Goal: Task Accomplishment & Management: Use online tool/utility

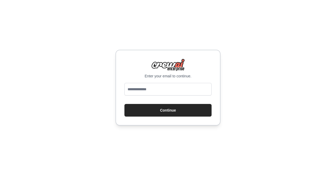
type input "**********"
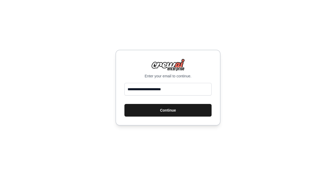
click at [175, 107] on button "Continue" at bounding box center [168, 110] width 87 height 13
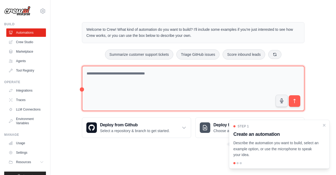
click at [151, 73] on textarea at bounding box center [193, 88] width 223 height 45
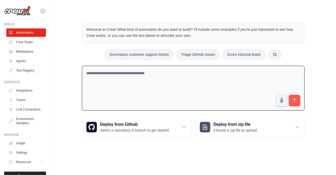
click at [121, 78] on textarea at bounding box center [193, 88] width 223 height 45
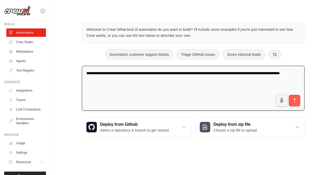
type textarea "**********"
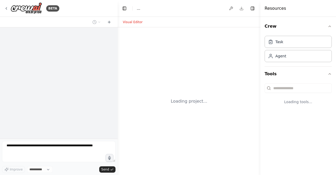
select select "****"
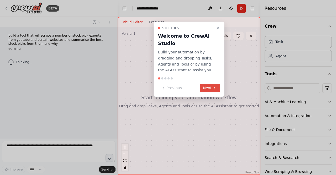
click at [214, 87] on icon at bounding box center [214, 88] width 1 height 2
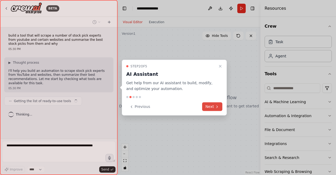
click at [214, 105] on button "Next" at bounding box center [212, 106] width 20 height 9
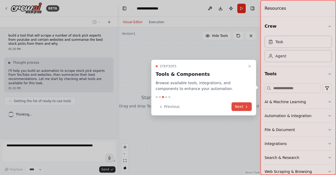
click at [239, 107] on button "Next" at bounding box center [242, 106] width 20 height 9
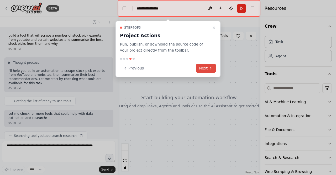
scroll to position [14, 0]
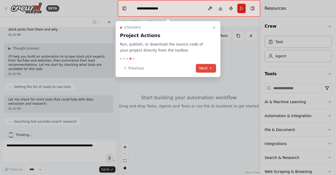
click at [211, 66] on icon at bounding box center [211, 68] width 4 height 4
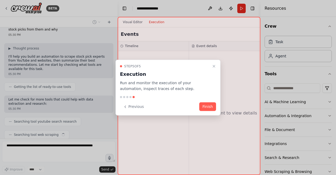
scroll to position [27, 0]
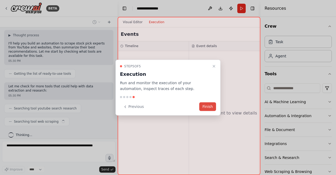
click at [212, 105] on button "Finish" at bounding box center [207, 106] width 17 height 9
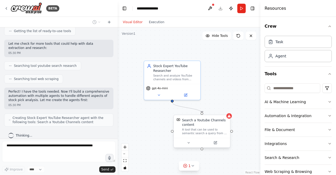
scroll to position [87, 0]
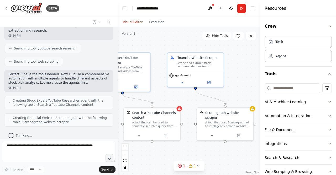
drag, startPoint x: 157, startPoint y: 133, endPoint x: 107, endPoint y: 125, distance: 50.6
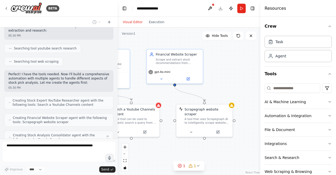
scroll to position [104, 0]
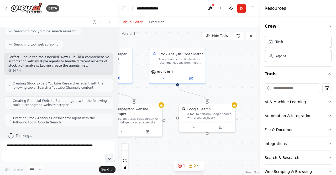
drag, startPoint x: 208, startPoint y: 147, endPoint x: 117, endPoint y: 144, distance: 91.3
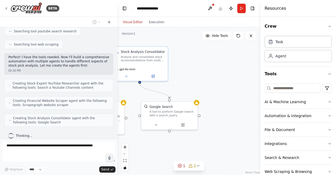
drag, startPoint x: 189, startPoint y: 143, endPoint x: 149, endPoint y: 141, distance: 40.3
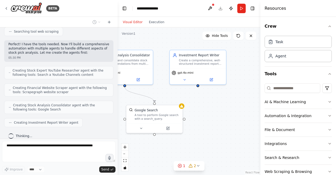
drag, startPoint x: 230, startPoint y: 131, endPoint x: 221, endPoint y: 134, distance: 9.2
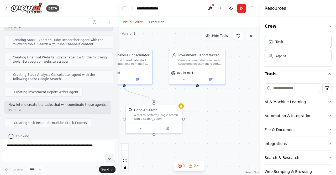
scroll to position [161, 0]
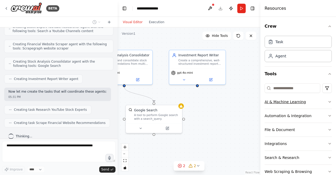
click at [302, 102] on button "AI & Machine Learning" at bounding box center [298, 102] width 67 height 14
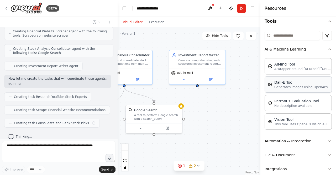
scroll to position [0, 0]
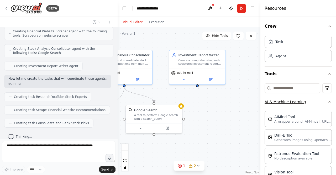
click at [320, 100] on button "AI & Machine Learning" at bounding box center [298, 102] width 67 height 14
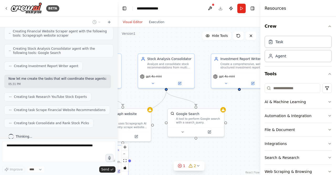
drag, startPoint x: 219, startPoint y: 105, endPoint x: 258, endPoint y: 118, distance: 41.0
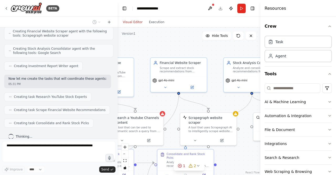
drag, startPoint x: 167, startPoint y: 151, endPoint x: 252, endPoint y: 153, distance: 84.9
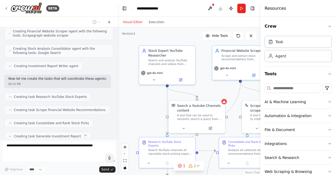
scroll to position [187, 0]
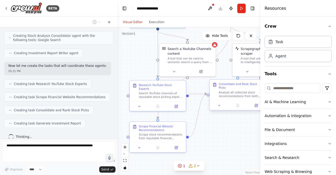
drag, startPoint x: 182, startPoint y: 147, endPoint x: 228, endPoint y: 80, distance: 81.6
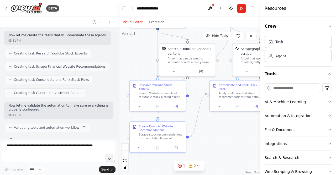
scroll to position [221, 0]
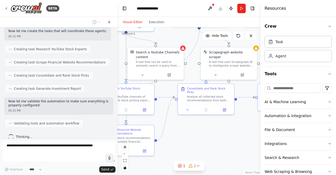
drag, startPoint x: 235, startPoint y: 130, endPoint x: 203, endPoint y: 134, distance: 32.2
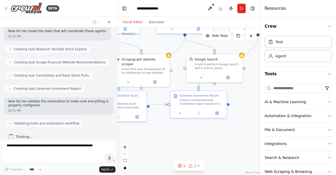
drag, startPoint x: 226, startPoint y: 134, endPoint x: 151, endPoint y: 142, distance: 75.9
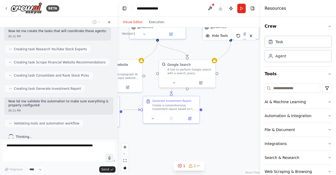
drag, startPoint x: 210, startPoint y: 136, endPoint x: 160, endPoint y: 147, distance: 51.3
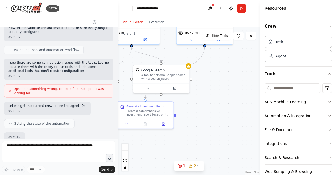
scroll to position [325, 0]
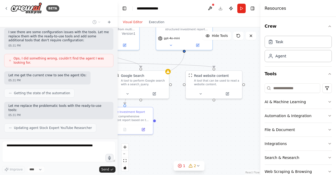
drag, startPoint x: 200, startPoint y: 132, endPoint x: 180, endPoint y: 138, distance: 21.2
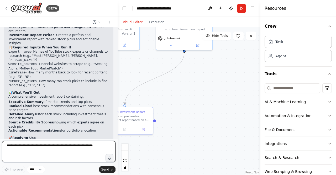
scroll to position [730, 0]
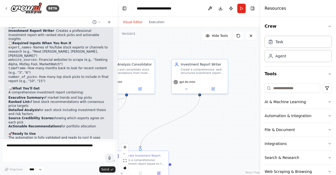
drag, startPoint x: 181, startPoint y: 121, endPoint x: 197, endPoint y: 165, distance: 46.3
click at [197, 165] on div ".deletable-edge-delete-btn { width: 20px; height: 20px; border: 0px solid #ffff…" at bounding box center [189, 100] width 143 height 147
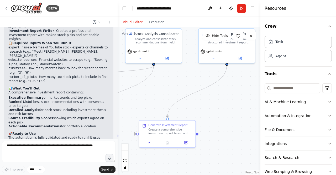
drag, startPoint x: 218, startPoint y: 134, endPoint x: 237, endPoint y: 113, distance: 28.5
click at [237, 113] on div ".deletable-edge-delete-btn { width: 20px; height: 20px; border: 0px solid #ffff…" at bounding box center [189, 100] width 143 height 147
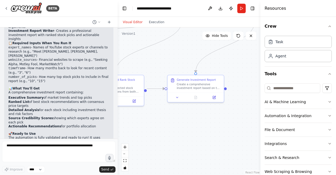
drag, startPoint x: 221, startPoint y: 128, endPoint x: 245, endPoint y: 89, distance: 45.7
click at [245, 89] on div ".deletable-edge-delete-btn { width: 20px; height: 20px; border: 0px solid #ffff…" at bounding box center [189, 100] width 143 height 147
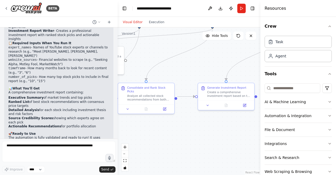
drag, startPoint x: 213, startPoint y: 125, endPoint x: 241, endPoint y: 136, distance: 29.7
click at [241, 136] on div ".deletable-edge-delete-btn { width: 20px; height: 20px; border: 0px solid #ffff…" at bounding box center [189, 100] width 143 height 147
click at [227, 96] on div "Create a comprehensive investment report based on the consolidated stock analys…" at bounding box center [229, 92] width 44 height 7
click at [244, 106] on icon at bounding box center [244, 104] width 3 height 3
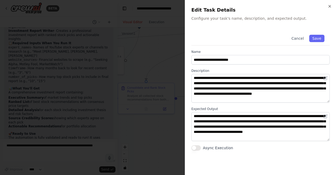
click at [161, 126] on div at bounding box center [168, 87] width 336 height 175
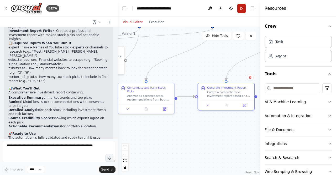
click at [240, 6] on button "Run" at bounding box center [242, 8] width 8 height 9
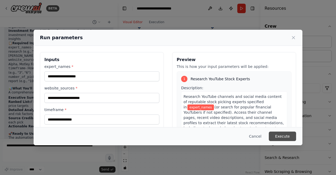
click at [283, 134] on button "Execute" at bounding box center [282, 135] width 27 height 9
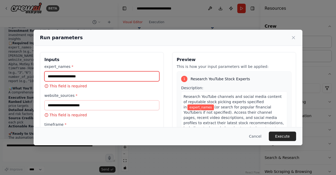
click at [80, 75] on input "expert_names *" at bounding box center [101, 76] width 115 height 10
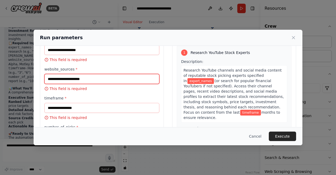
click at [83, 80] on input "website_sources *" at bounding box center [101, 79] width 115 height 10
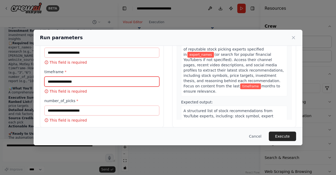
click at [84, 81] on input "timeframe *" at bounding box center [101, 81] width 115 height 10
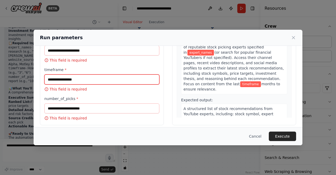
scroll to position [58, 0]
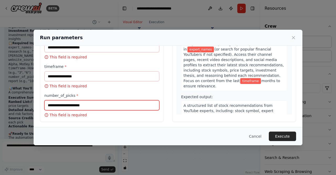
click at [93, 107] on input "number_of_picks *" at bounding box center [101, 105] width 115 height 10
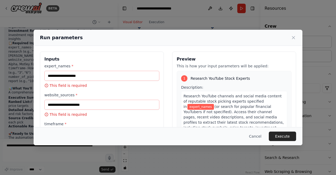
scroll to position [0, 0]
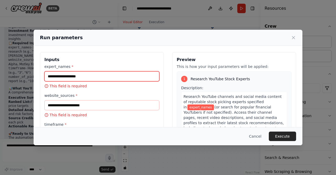
click at [99, 77] on input "expert_names *" at bounding box center [101, 76] width 115 height 10
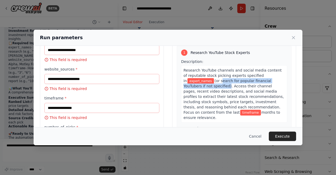
drag, startPoint x: 206, startPoint y: 86, endPoint x: 213, endPoint y: 80, distance: 9.7
click at [213, 80] on span "(or search for popular financial YouTubers if not specified). Access their chan…" at bounding box center [234, 97] width 100 height 36
copy span "search for popular financial YouTubers if not specified"
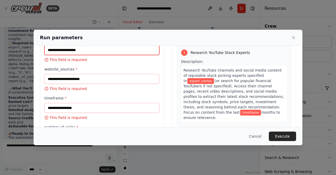
click at [99, 50] on input "expert_names *" at bounding box center [101, 50] width 115 height 10
paste input "**********"
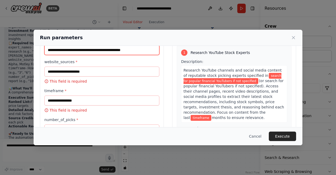
type input "**********"
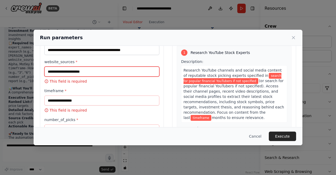
click at [99, 74] on input "website_sources *" at bounding box center [101, 71] width 115 height 10
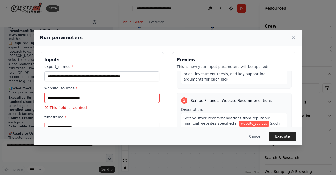
scroll to position [131, 0]
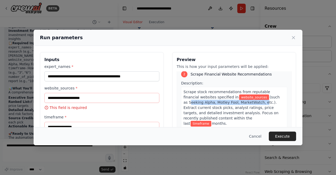
drag, startPoint x: 235, startPoint y: 102, endPoint x: 259, endPoint y: 97, distance: 24.7
click at [259, 97] on span "(such as Seeking Alpha, Motley Fool, MarketWatch, etc.). Extract current stock …" at bounding box center [232, 110] width 96 height 30
copy span "Seeking Alpha, Motley Fool, MarketWatch,"
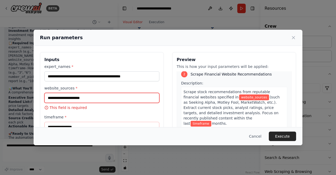
click at [61, 95] on input "website_sources *" at bounding box center [101, 98] width 115 height 10
paste input "**********"
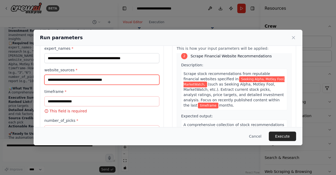
scroll to position [26, 0]
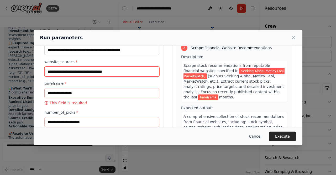
type input "**********"
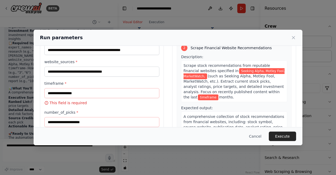
click at [81, 98] on div "timeframe * This field is required" at bounding box center [101, 93] width 115 height 25
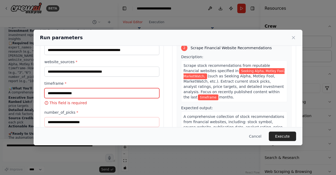
click at [82, 93] on input "timeframe *" at bounding box center [101, 93] width 115 height 10
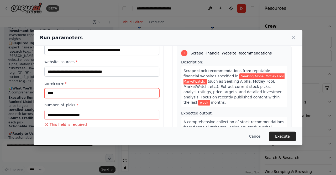
type input "****"
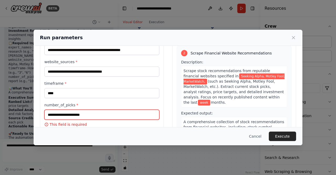
click at [115, 114] on input "number_of_picks *" at bounding box center [101, 115] width 115 height 10
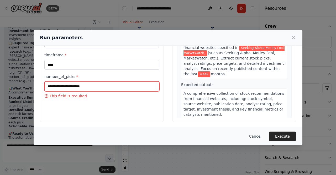
scroll to position [55, 0]
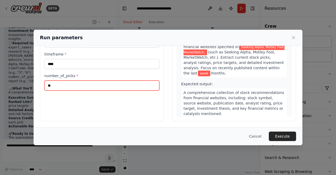
type input "**"
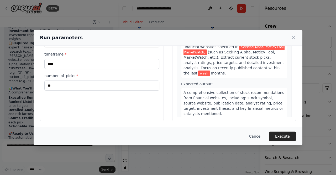
click at [288, 132] on button "Execute" at bounding box center [282, 135] width 27 height 9
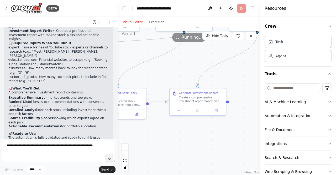
drag, startPoint x: 181, startPoint y: 118, endPoint x: 150, endPoint y: 125, distance: 31.9
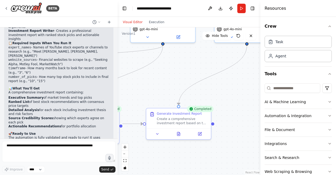
drag, startPoint x: 235, startPoint y: 134, endPoint x: 213, endPoint y: 120, distance: 25.4
click at [218, 129] on div ".deletable-edge-delete-btn { width: 20px; height: 20px; border: 0px solid #ffff…" at bounding box center [189, 100] width 143 height 147
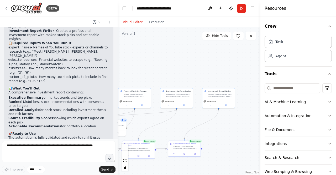
drag, startPoint x: 224, startPoint y: 91, endPoint x: 225, endPoint y: 113, distance: 22.6
click at [228, 138] on div ".deletable-edge-delete-btn { width: 20px; height: 20px; border: 0px solid #ffff…" at bounding box center [189, 100] width 143 height 147
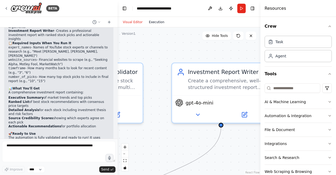
click at [160, 24] on button "Execution" at bounding box center [157, 22] width 22 height 6
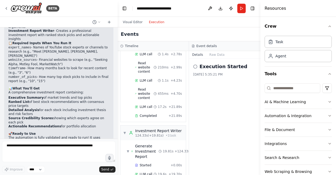
scroll to position [1003, 0]
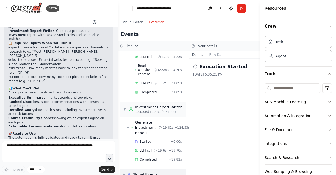
click at [155, 169] on div "▶ Global Events" at bounding box center [153, 174] width 65 height 11
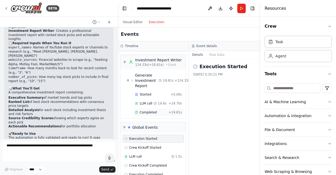
click at [160, 110] on div "Completed" at bounding box center [151, 112] width 32 height 4
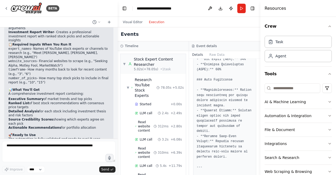
scroll to position [730, 0]
